Goal: Transaction & Acquisition: Purchase product/service

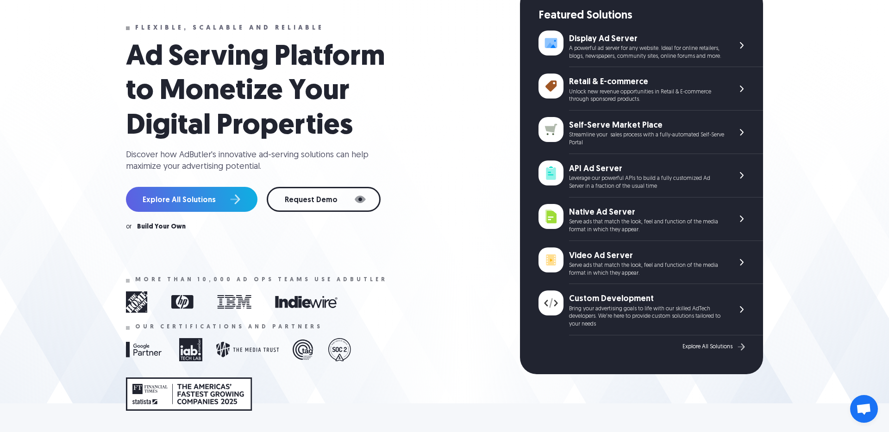
scroll to position [68, 0]
click at [430, 148] on div "Ad Serving Platform to Monetize Your Digital Properties Discover how AdButler's…" at bounding box center [317, 107] width 383 height 132
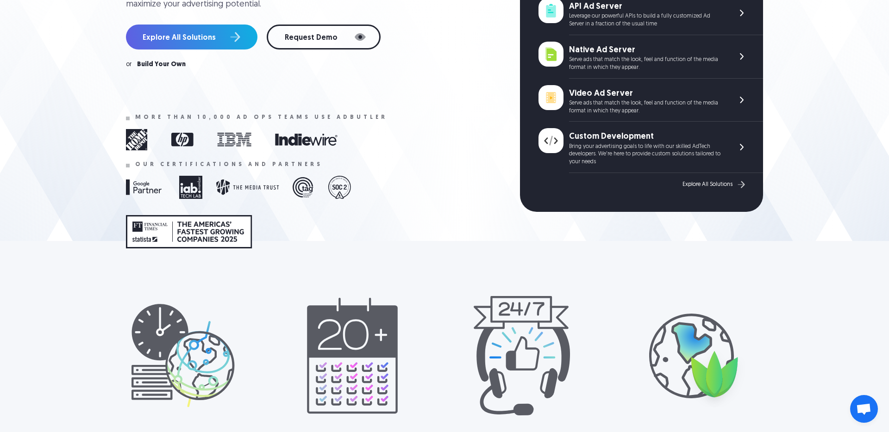
scroll to position [0, 0]
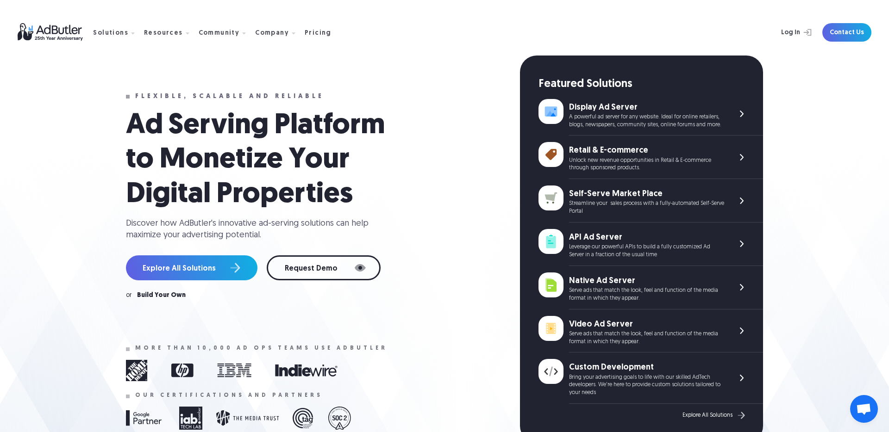
click at [316, 37] on nav "Solutions Display Ad Server Save time and increase revenue with The Ad Server. …" at bounding box center [215, 32] width 245 height 29
click at [316, 34] on div "Pricing" at bounding box center [318, 33] width 27 height 6
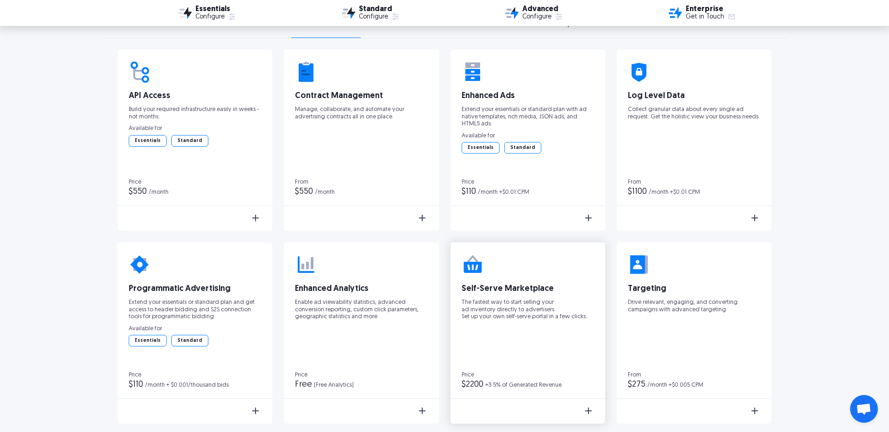
scroll to position [1475, 0]
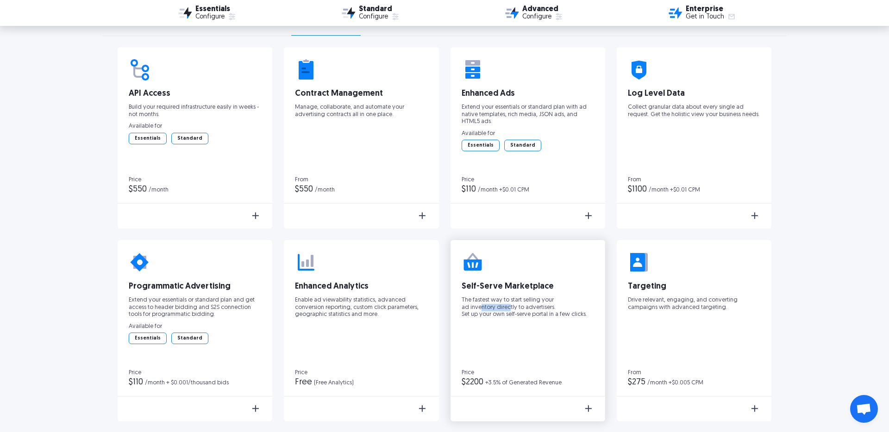
drag, startPoint x: 479, startPoint y: 304, endPoint x: 510, endPoint y: 304, distance: 30.1
click at [510, 304] on p "The fastest way to start selling your ad inventory directly to advertisers. Set…" at bounding box center [527, 308] width 132 height 22
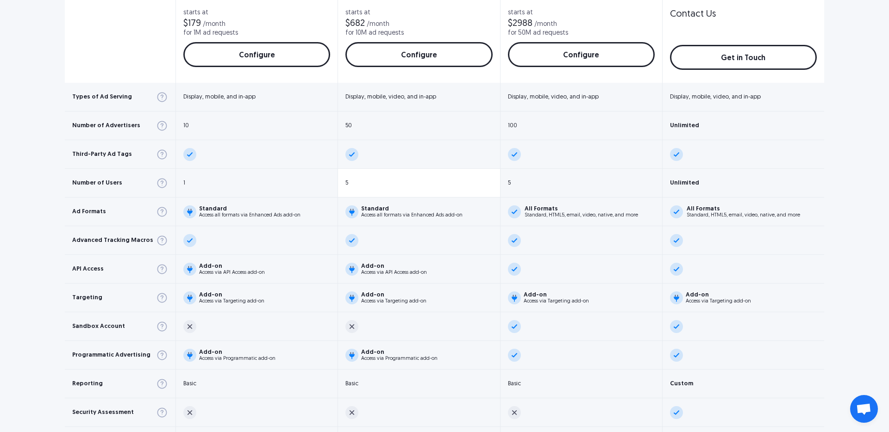
scroll to position [353, 0]
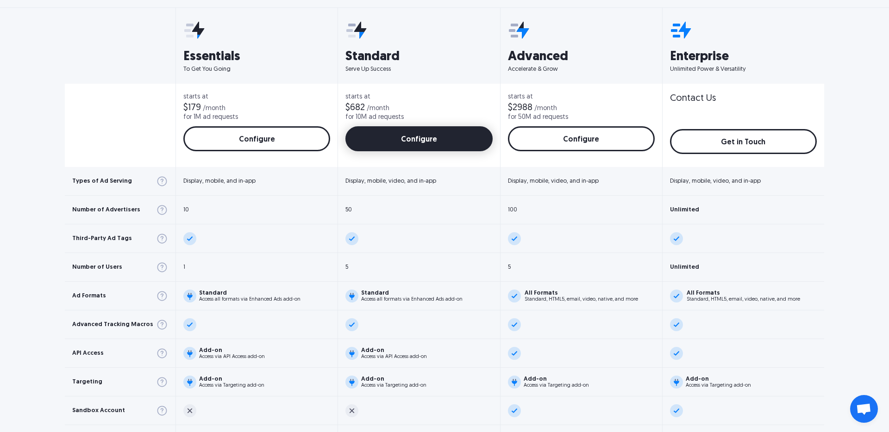
click at [392, 140] on link "Configure" at bounding box center [418, 138] width 147 height 25
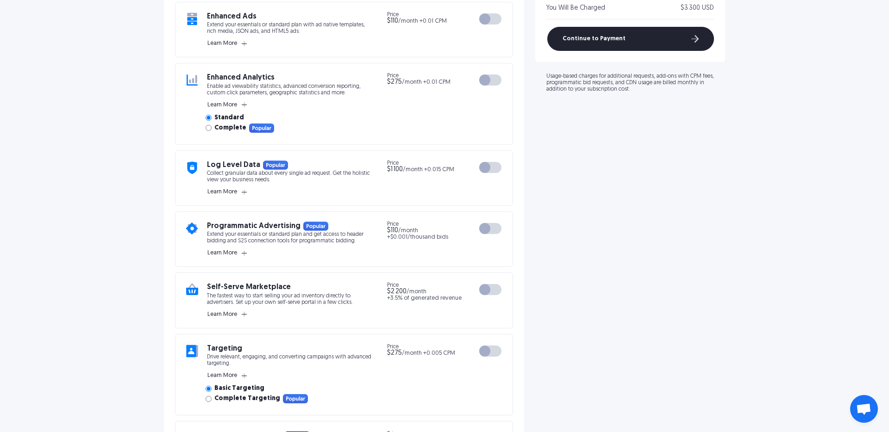
scroll to position [470, 0]
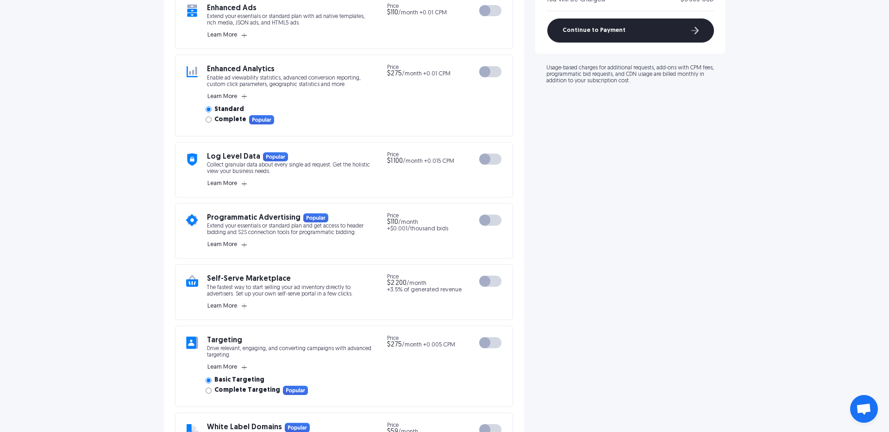
drag, startPoint x: 385, startPoint y: 280, endPoint x: 442, endPoint y: 279, distance: 56.9
click at [442, 279] on div "Self-Serve Marketplace The fastest way to start selling your ad inventory direc…" at bounding box center [344, 292] width 318 height 36
drag, startPoint x: 442, startPoint y: 279, endPoint x: 360, endPoint y: 280, distance: 82.4
click at [360, 280] on div "Self-Serve Marketplace The fastest way to start selling your ad inventory direc…" at bounding box center [344, 292] width 318 height 36
click at [403, 281] on span "$2 200" at bounding box center [396, 283] width 19 height 7
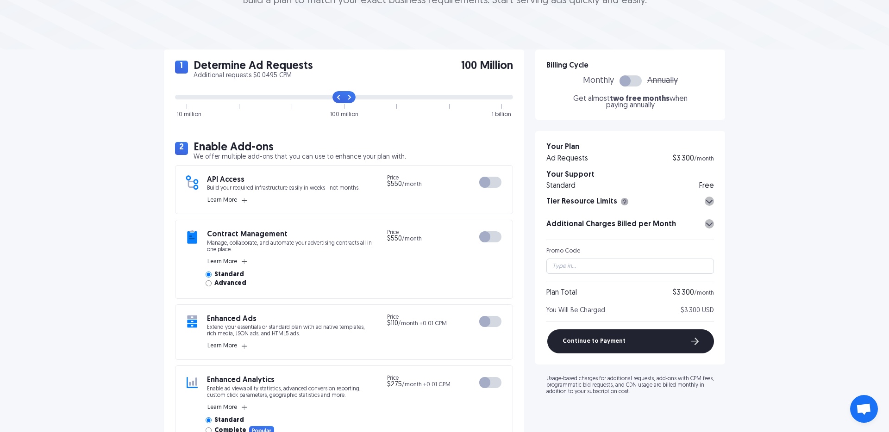
scroll to position [158, 0]
type input "0"
drag, startPoint x: 340, startPoint y: 97, endPoint x: 193, endPoint y: 98, distance: 146.7
click at [193, 98] on input "range" at bounding box center [344, 97] width 338 height 5
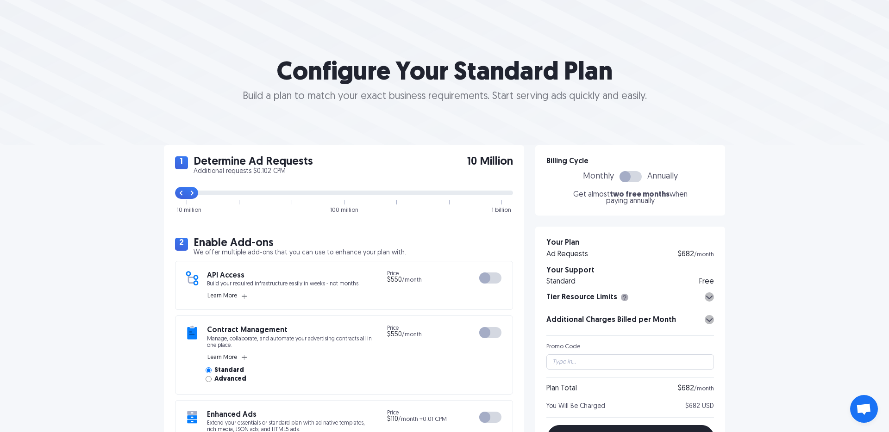
scroll to position [79, 0]
